Goal: Information Seeking & Learning: Stay updated

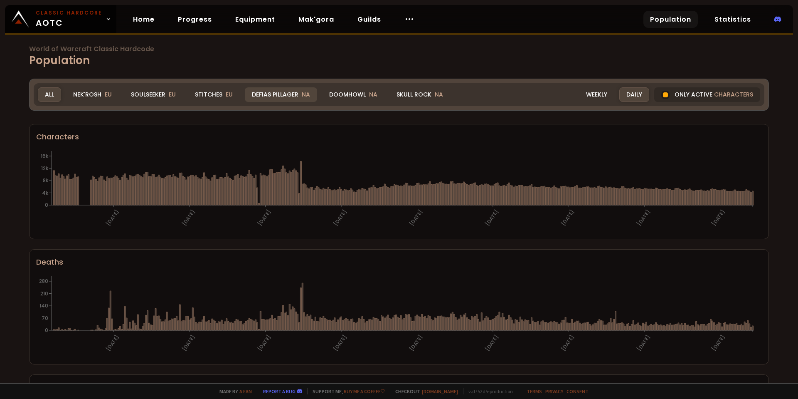
click at [279, 95] on div "Defias Pillager NA" at bounding box center [281, 94] width 72 height 15
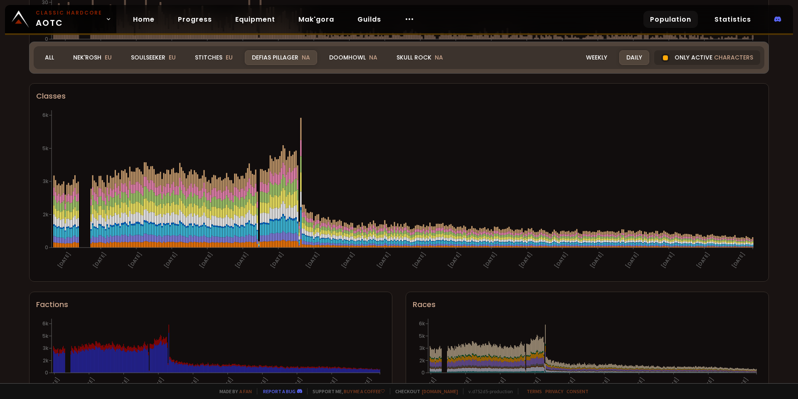
scroll to position [449, 0]
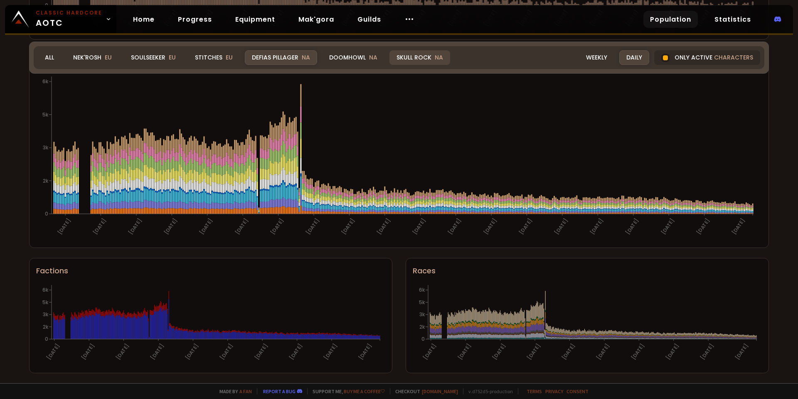
click at [409, 52] on div "Skull Rock NA" at bounding box center [419, 57] width 61 height 15
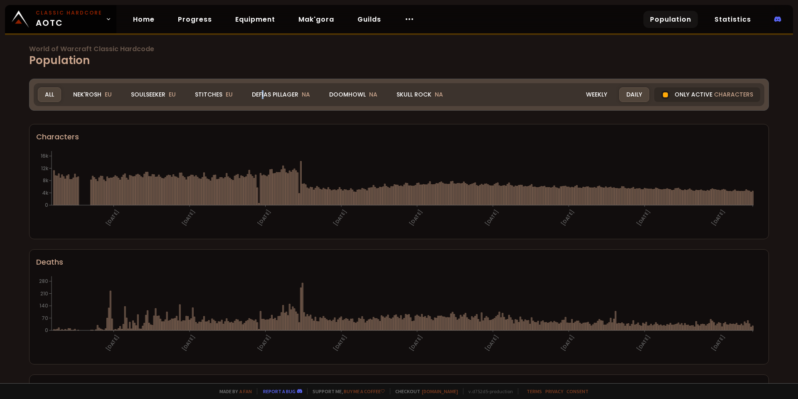
drag, startPoint x: 263, startPoint y: 92, endPoint x: 330, endPoint y: 397, distance: 312.4
click at [260, 95] on div "Defias Pillager NA" at bounding box center [281, 94] width 72 height 15
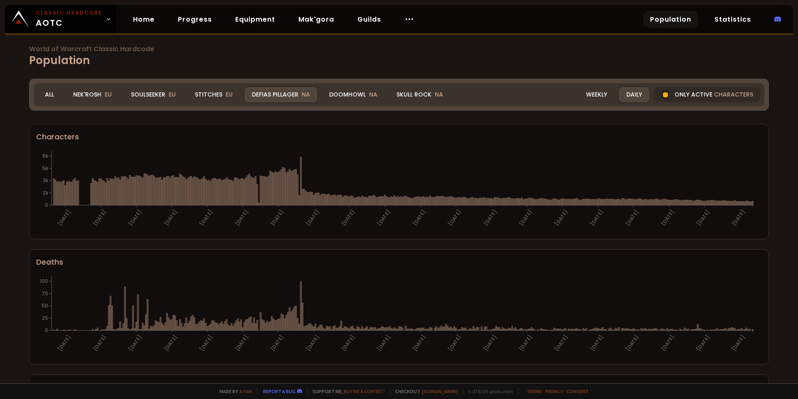
drag, startPoint x: 408, startPoint y: 93, endPoint x: 548, endPoint y: 398, distance: 335.1
click at [408, 93] on div "Skull Rock NA" at bounding box center [419, 94] width 61 height 15
